Goal: Information Seeking & Learning: Learn about a topic

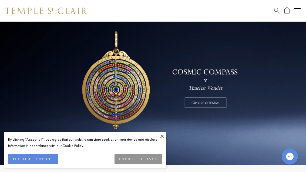
scroll to position [32, 0]
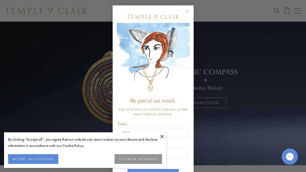
click at [46, 164] on button "ACCEPT ALL COOKIES" at bounding box center [33, 159] width 50 height 10
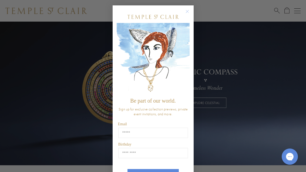
click at [188, 11] on circle "Close dialog" at bounding box center [187, 11] width 6 height 6
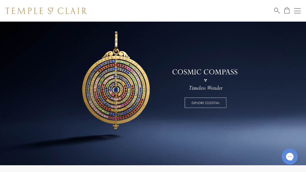
click at [204, 104] on link at bounding box center [153, 77] width 306 height 175
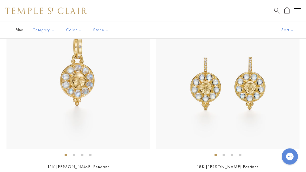
scroll to position [141, 0]
click at [84, 93] on img at bounding box center [77, 77] width 143 height 143
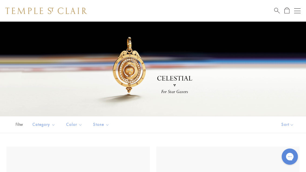
scroll to position [158, 0]
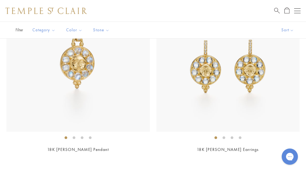
click at [75, 139] on li at bounding box center [74, 137] width 3 height 3
click at [82, 139] on li at bounding box center [82, 137] width 3 height 3
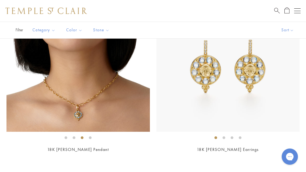
click at [91, 138] on li at bounding box center [90, 137] width 3 height 3
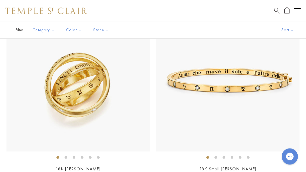
scroll to position [2358, 0]
click at [67, 156] on li at bounding box center [65, 157] width 3 height 3
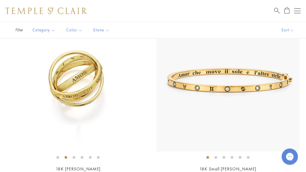
click at [75, 156] on li at bounding box center [74, 157] width 3 height 3
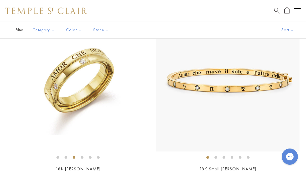
click at [85, 80] on img at bounding box center [77, 79] width 143 height 143
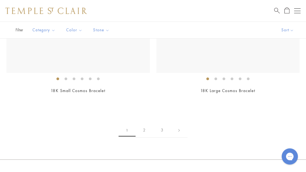
scroll to position [4100, 0]
click at [144, 127] on link "2" at bounding box center [144, 130] width 18 height 15
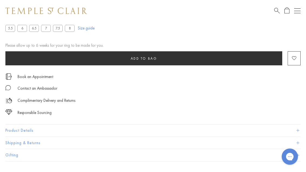
scroll to position [336, 0]
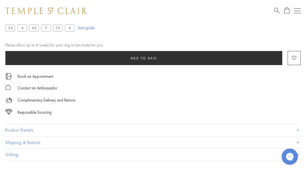
click at [182, 129] on button "Product Details" at bounding box center [152, 130] width 295 height 12
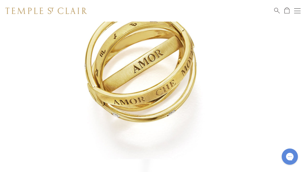
scroll to position [116, 0]
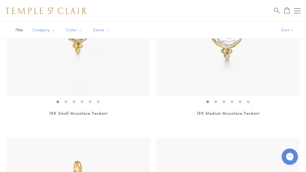
scroll to position [748, 0]
click at [234, 56] on img at bounding box center [227, 24] width 143 height 143
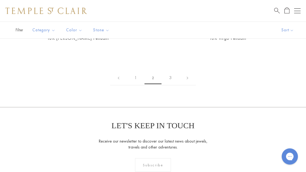
scroll to position [3598, 0]
click at [171, 73] on link "3" at bounding box center [170, 77] width 18 height 15
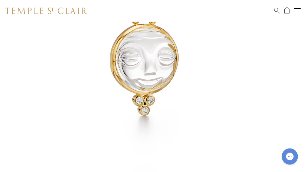
scroll to position [124, 0]
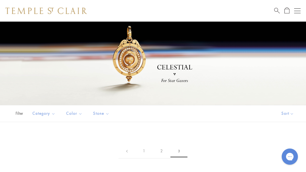
scroll to position [12, 0]
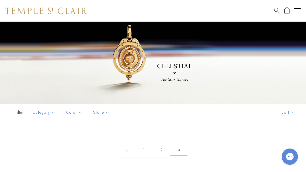
click at [135, 65] on div at bounding box center [153, 56] width 306 height 94
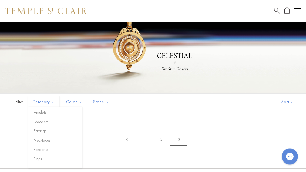
click at [49, 150] on button "Pendants" at bounding box center [57, 150] width 50 height 6
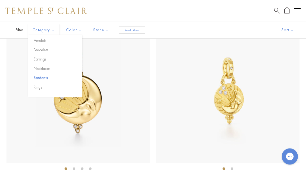
scroll to position [1237, 0]
click at [231, 105] on img at bounding box center [227, 90] width 143 height 143
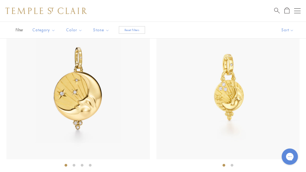
scroll to position [1240, 0]
click at [231, 97] on img at bounding box center [227, 87] width 143 height 143
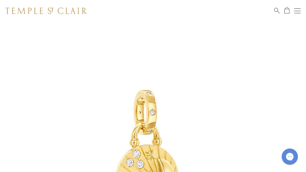
scroll to position [5, 0]
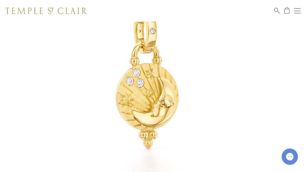
scroll to position [88, 0]
